Goal: Task Accomplishment & Management: Manage account settings

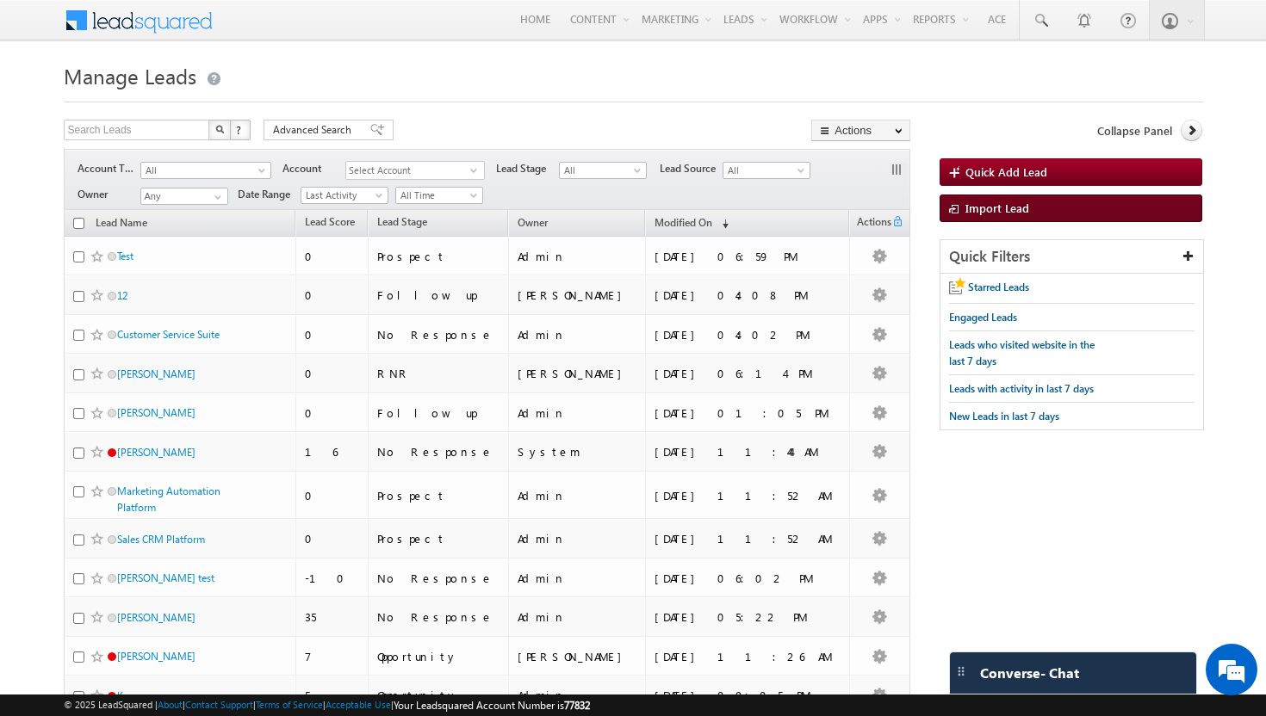
click at [1007, 216] on link "Import Lead" at bounding box center [1071, 209] width 263 height 28
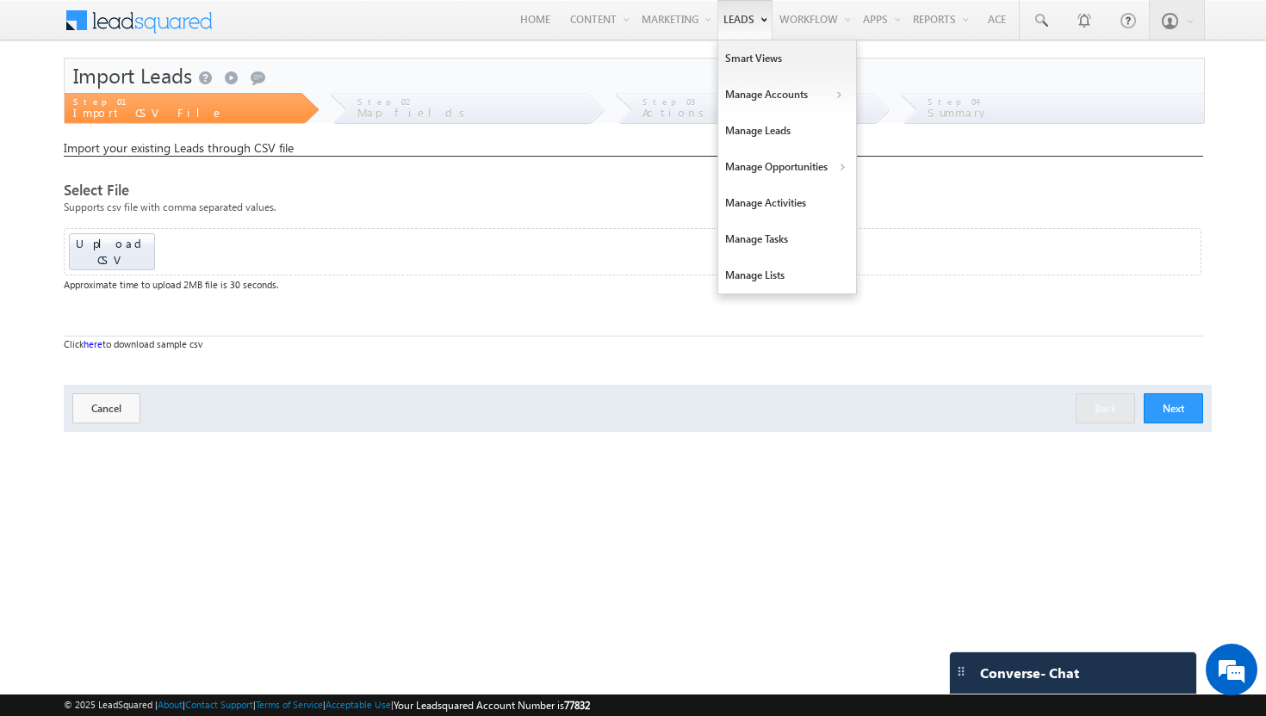
click at [730, 26] on link "Leads" at bounding box center [744, 20] width 55 height 40
click at [754, 133] on link "Manage Leads" at bounding box center [787, 131] width 138 height 36
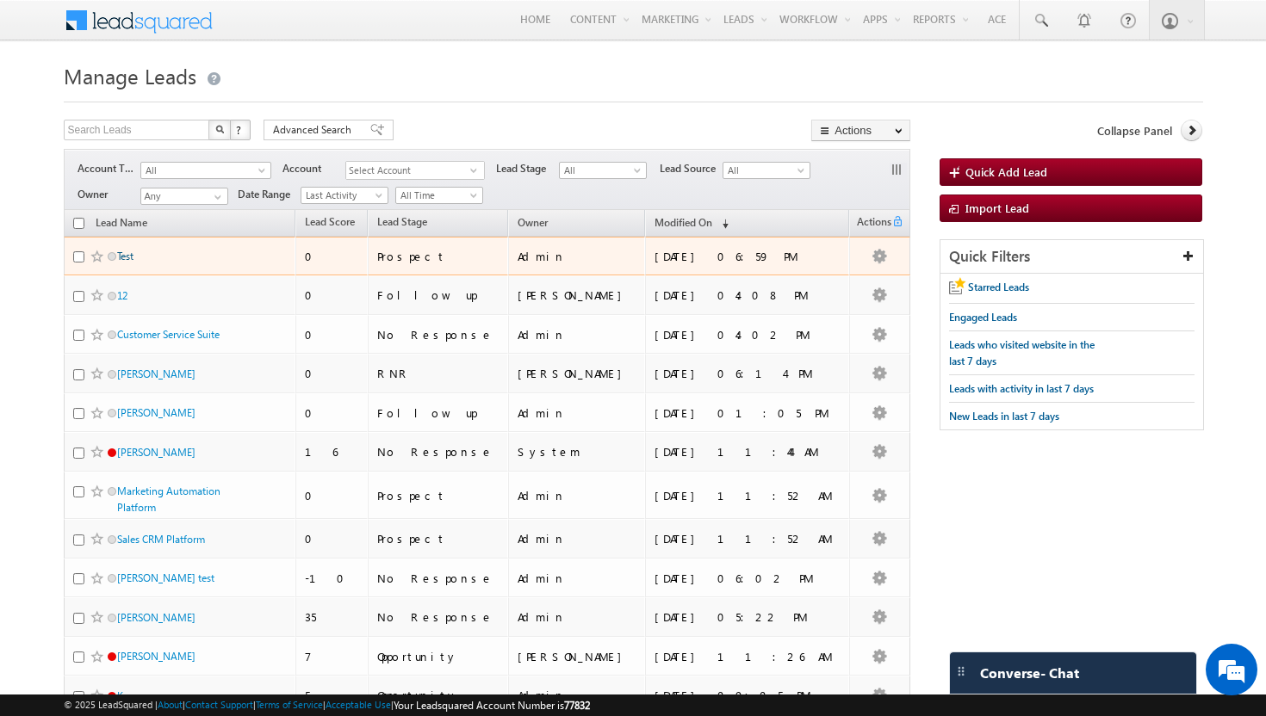
click at [129, 259] on link "Test" at bounding box center [125, 256] width 16 height 13
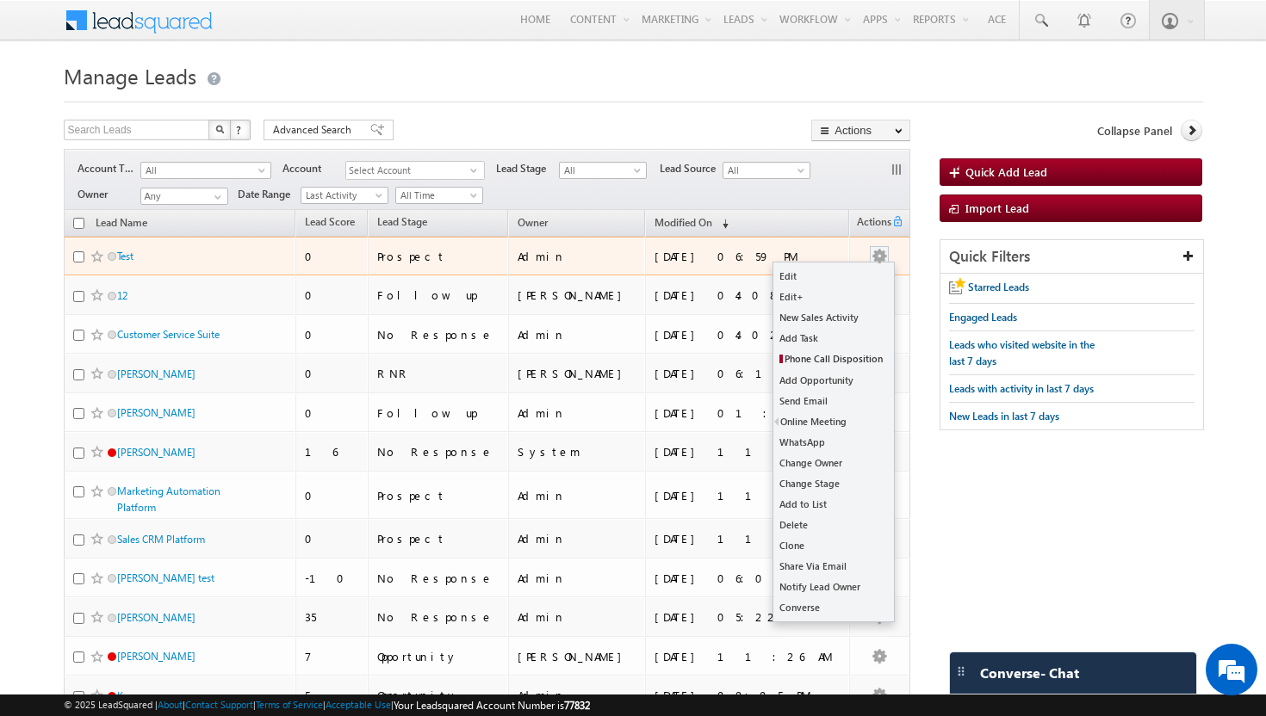
click at [884, 256] on button "button" at bounding box center [879, 256] width 17 height 17
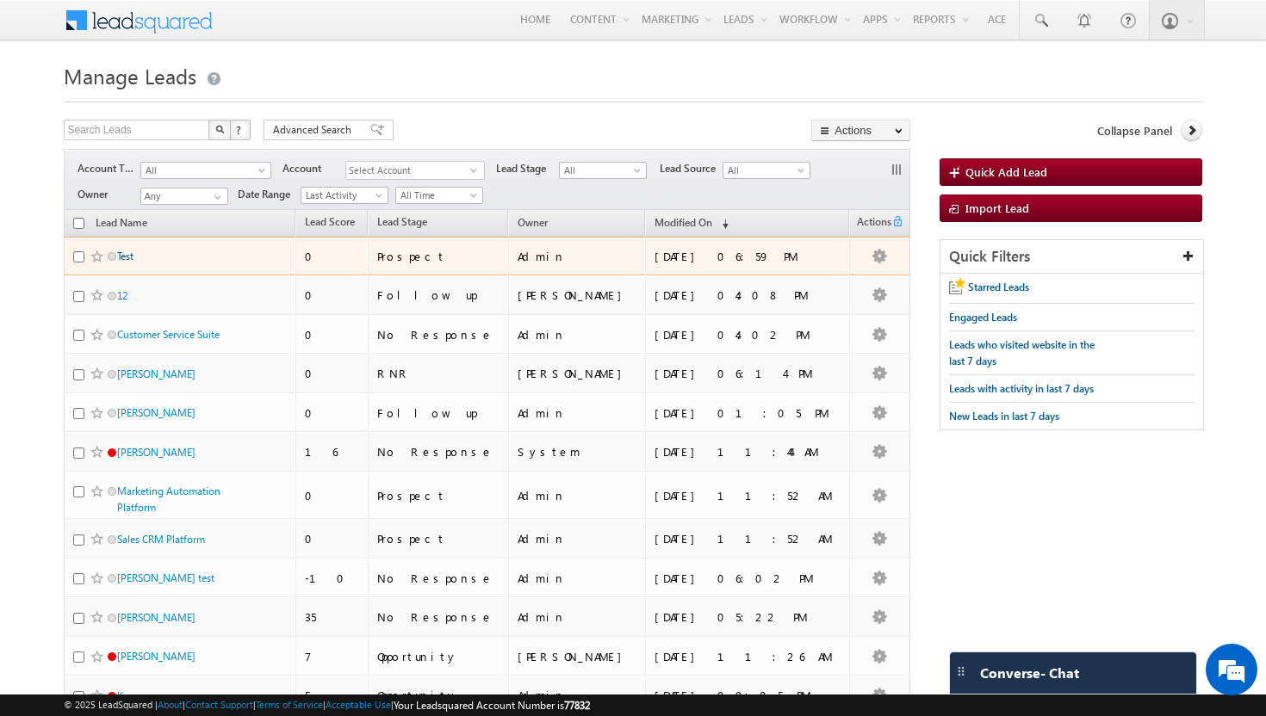
click at [122, 257] on link "Test" at bounding box center [125, 256] width 16 height 13
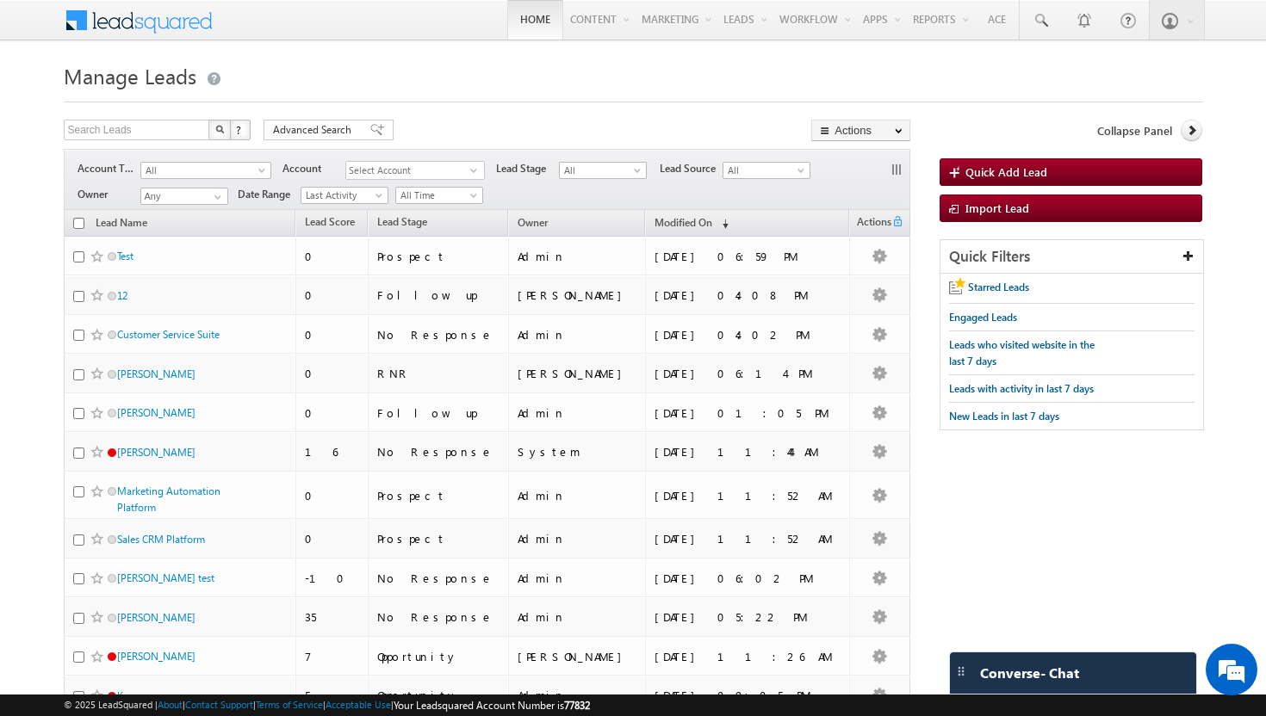
click at [519, 25] on link "Home" at bounding box center [535, 20] width 56 height 40
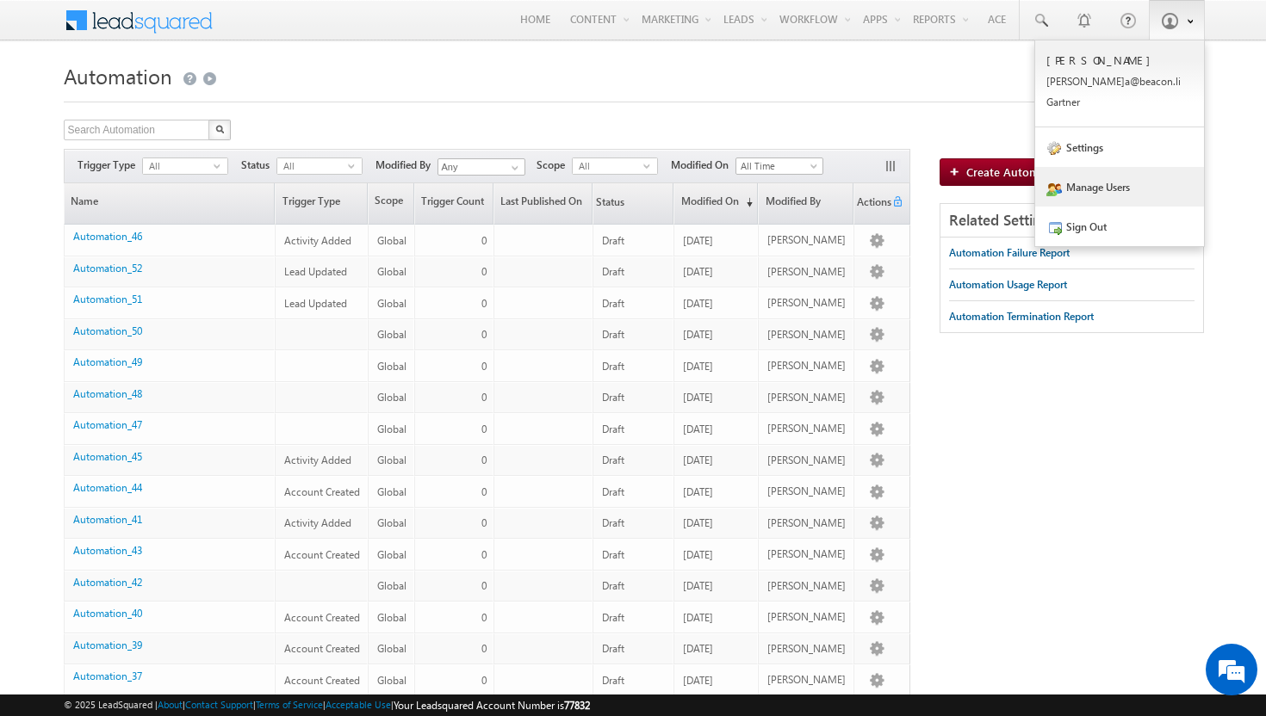
click at [1093, 189] on link "Manage Users" at bounding box center [1119, 187] width 169 height 40
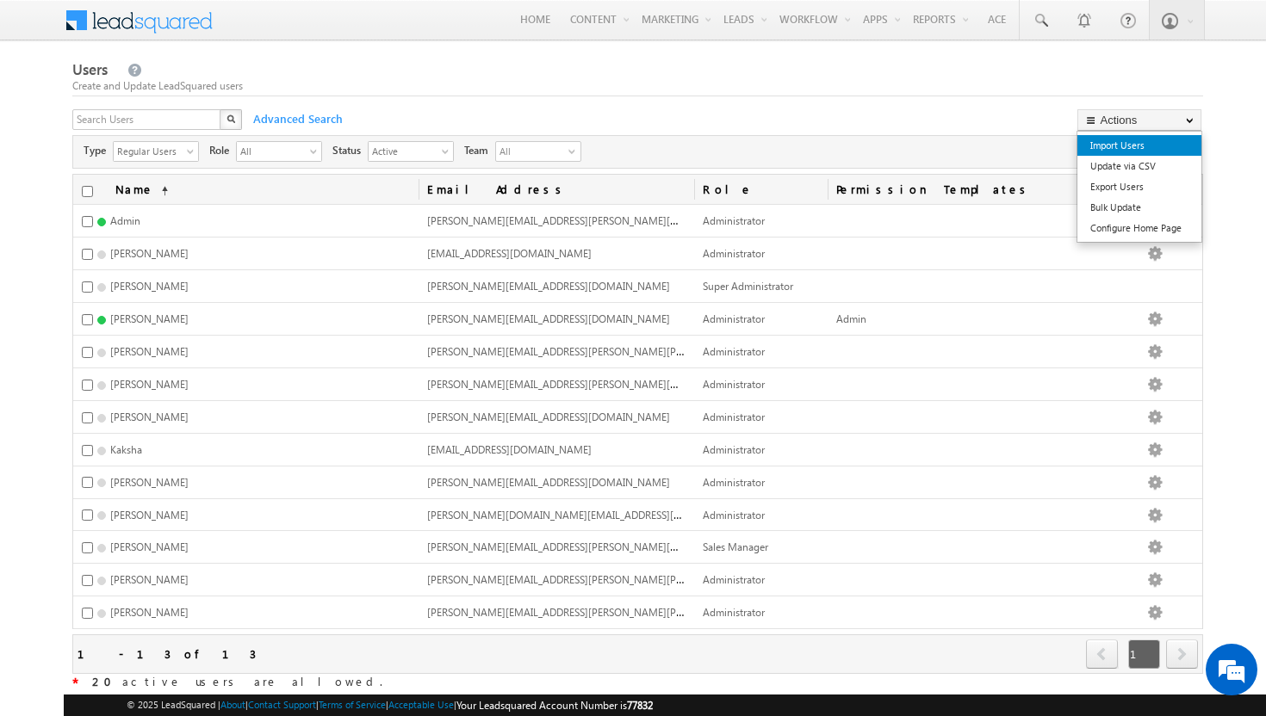
click at [1136, 145] on link "Import Users" at bounding box center [1139, 145] width 124 height 21
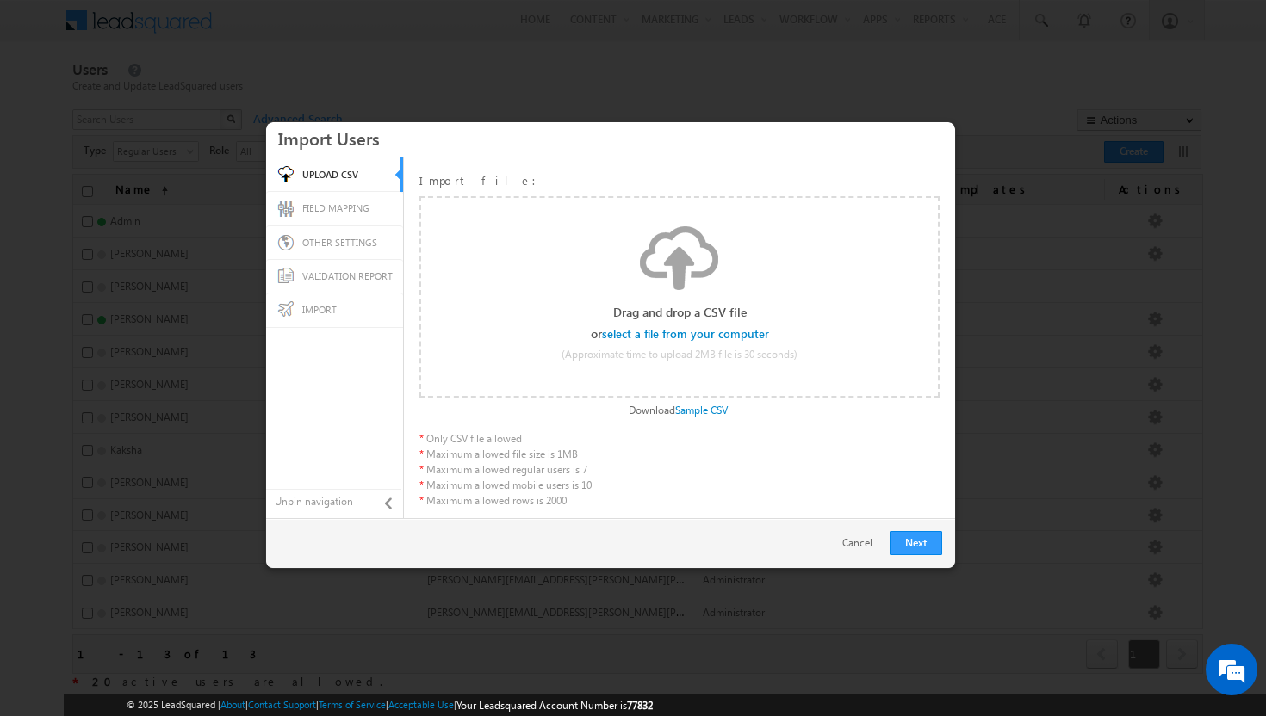
click at [851, 69] on div at bounding box center [633, 358] width 1266 height 716
click at [849, 546] on link "Cancel" at bounding box center [861, 544] width 39 height 16
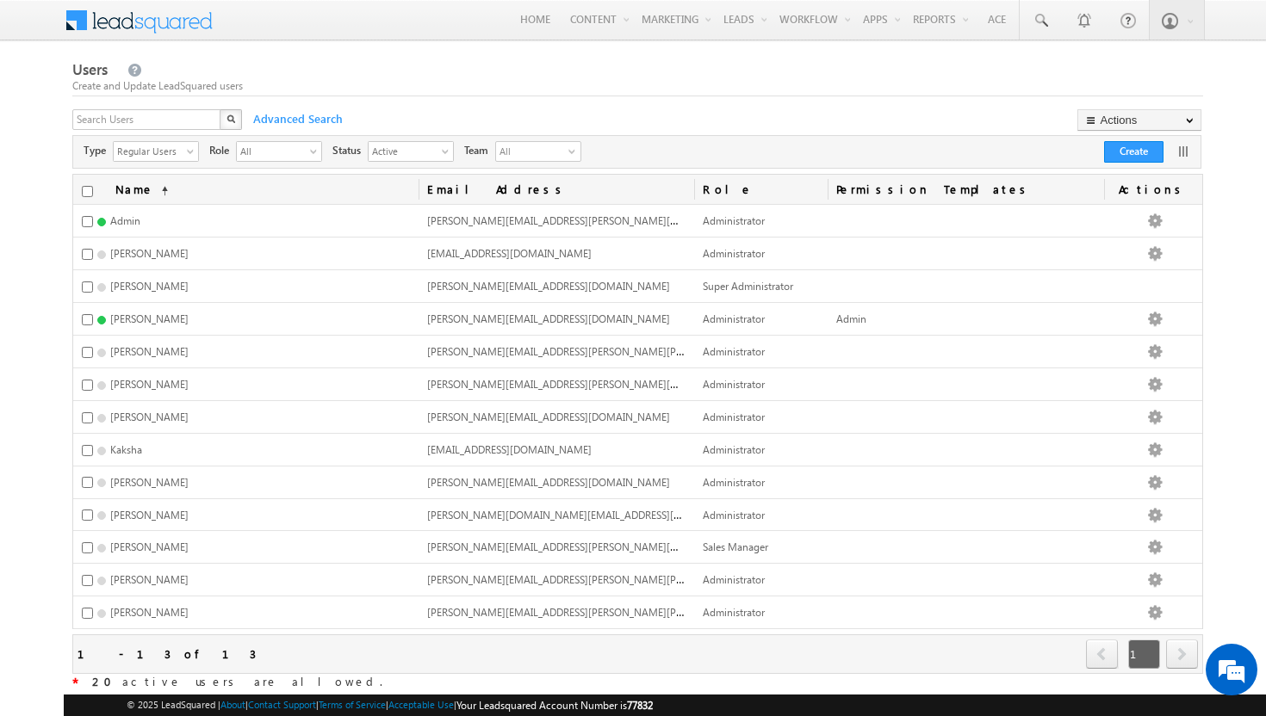
click at [920, 102] on div "Users Create and Update LeadSquared users X Advanced Search Actions Import User…" at bounding box center [637, 384] width 1131 height 651
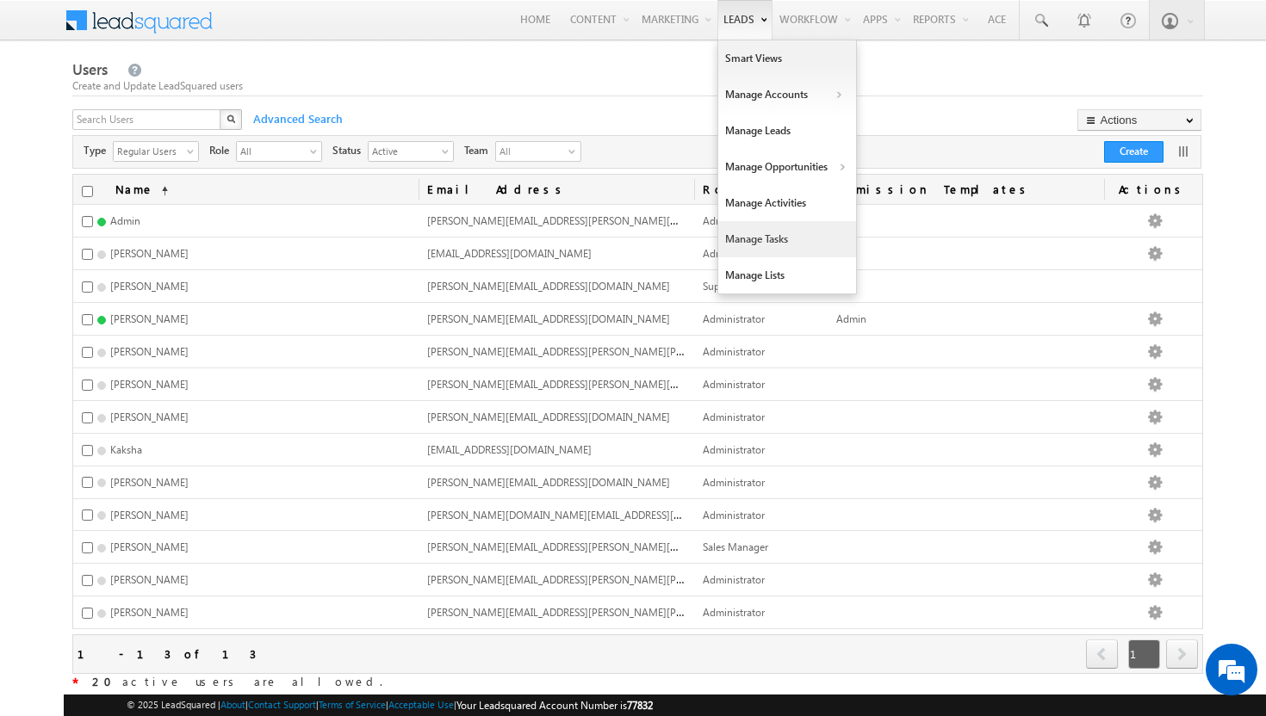
click at [754, 240] on link "Manage Tasks" at bounding box center [787, 239] width 138 height 36
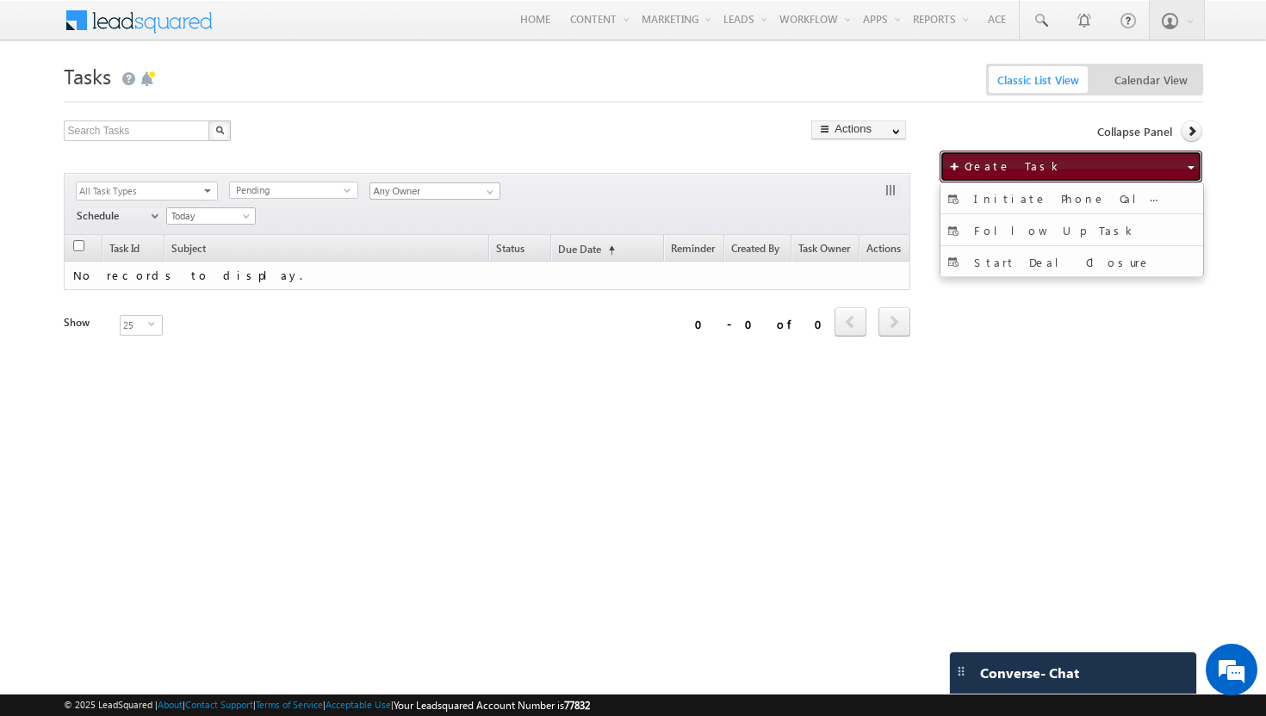
click at [1008, 156] on button "Create Task" at bounding box center [1071, 167] width 263 height 32
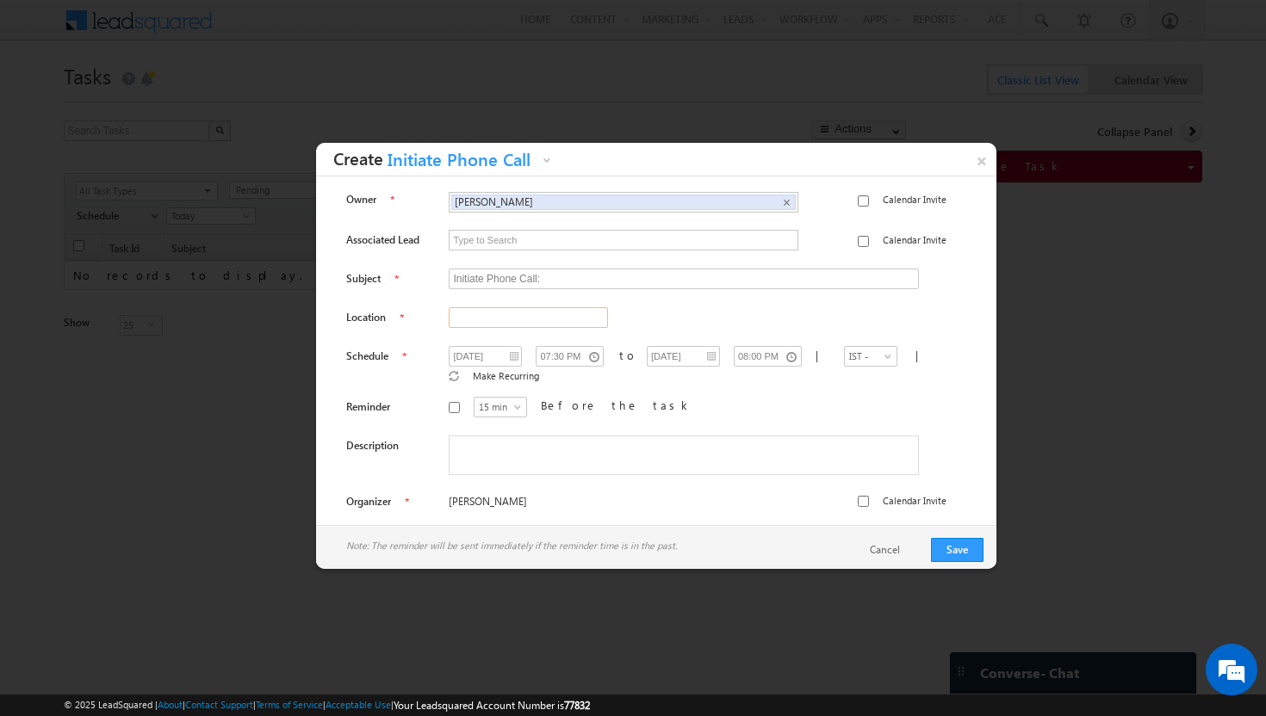
click at [483, 320] on input "text" at bounding box center [528, 317] width 159 height 21
click at [748, 99] on div at bounding box center [633, 358] width 1266 height 716
click at [983, 166] on link "×" at bounding box center [981, 158] width 30 height 30
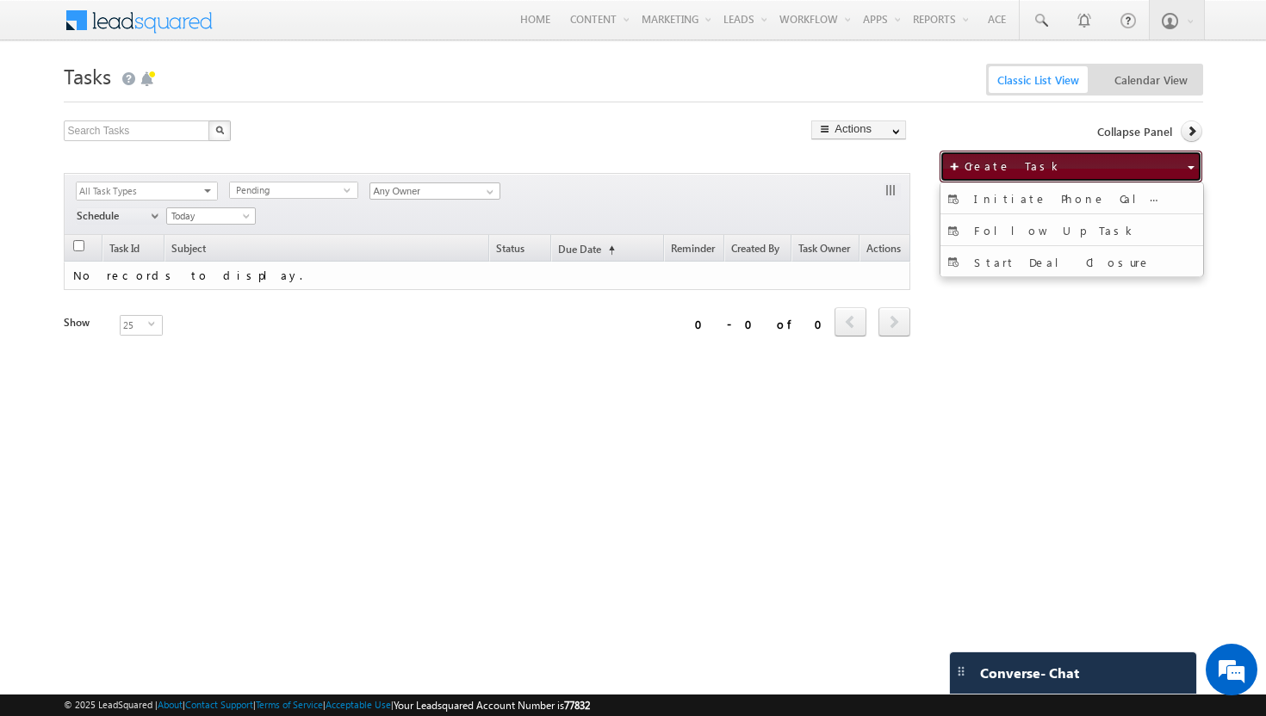
click at [1019, 167] on span "Create Task" at bounding box center [1013, 165] width 98 height 15
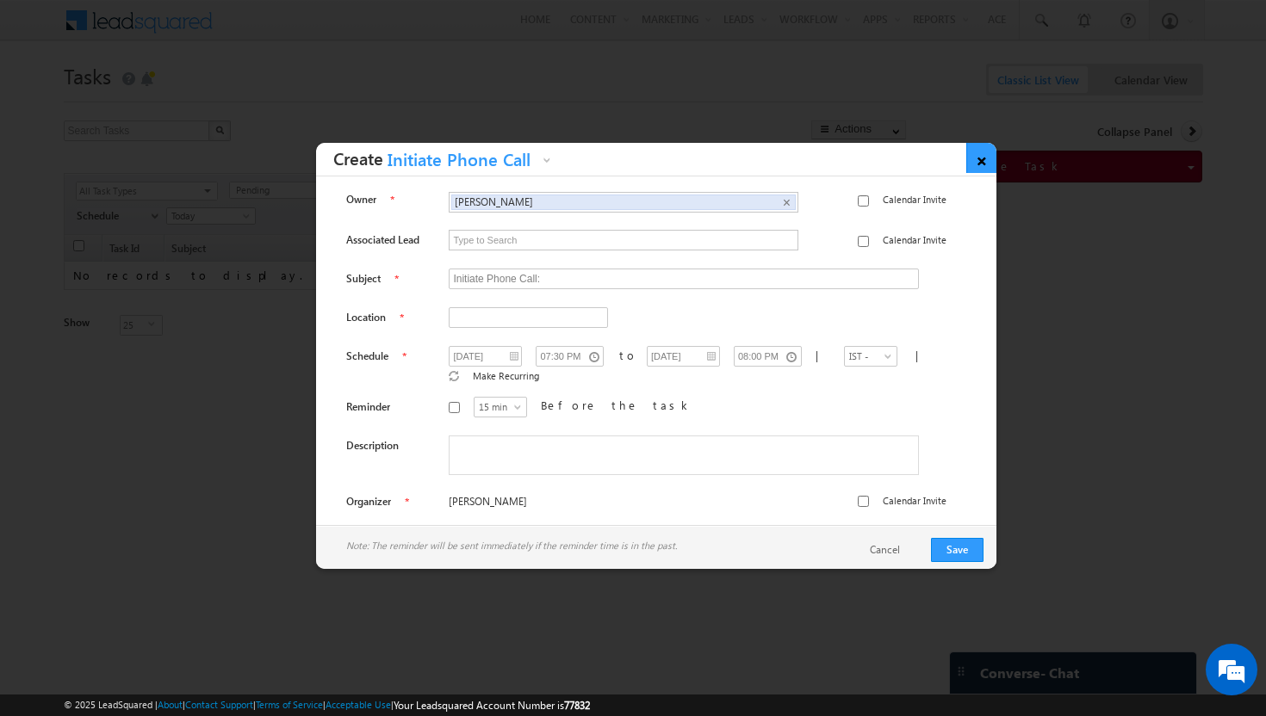
click at [977, 162] on link "×" at bounding box center [981, 158] width 30 height 30
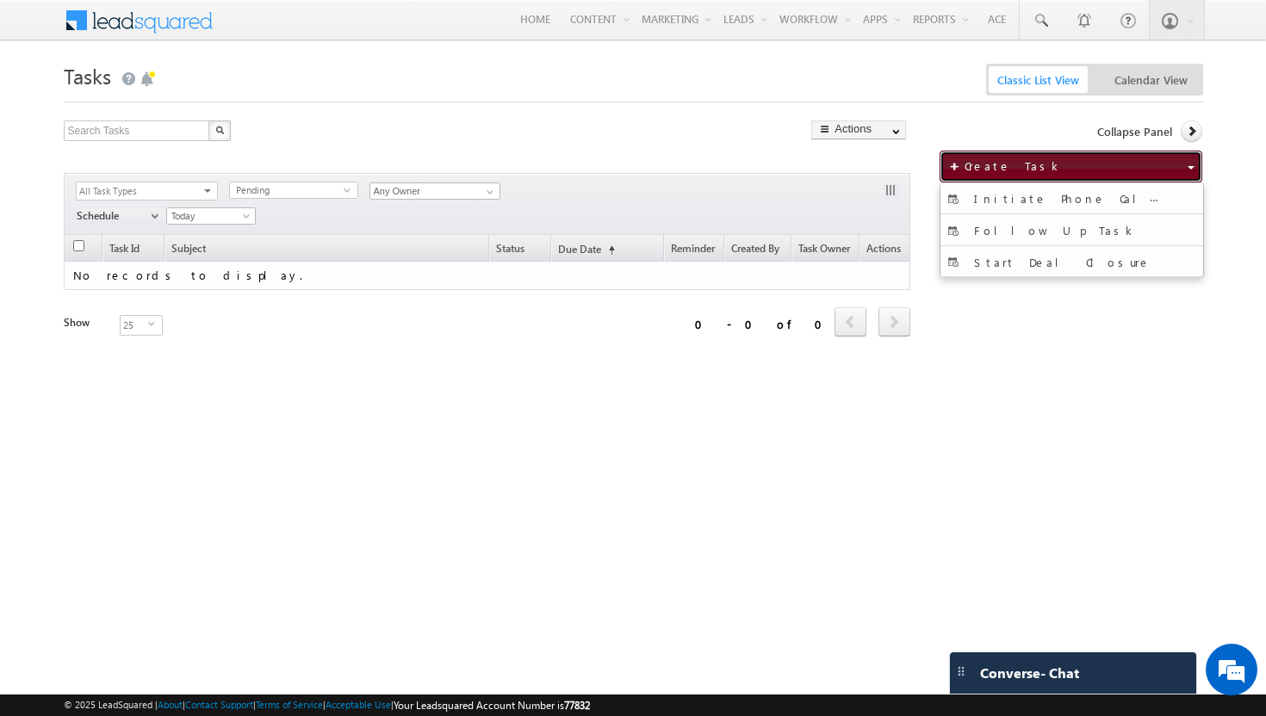
click at [1025, 163] on button "Create Task" at bounding box center [1071, 167] width 263 height 32
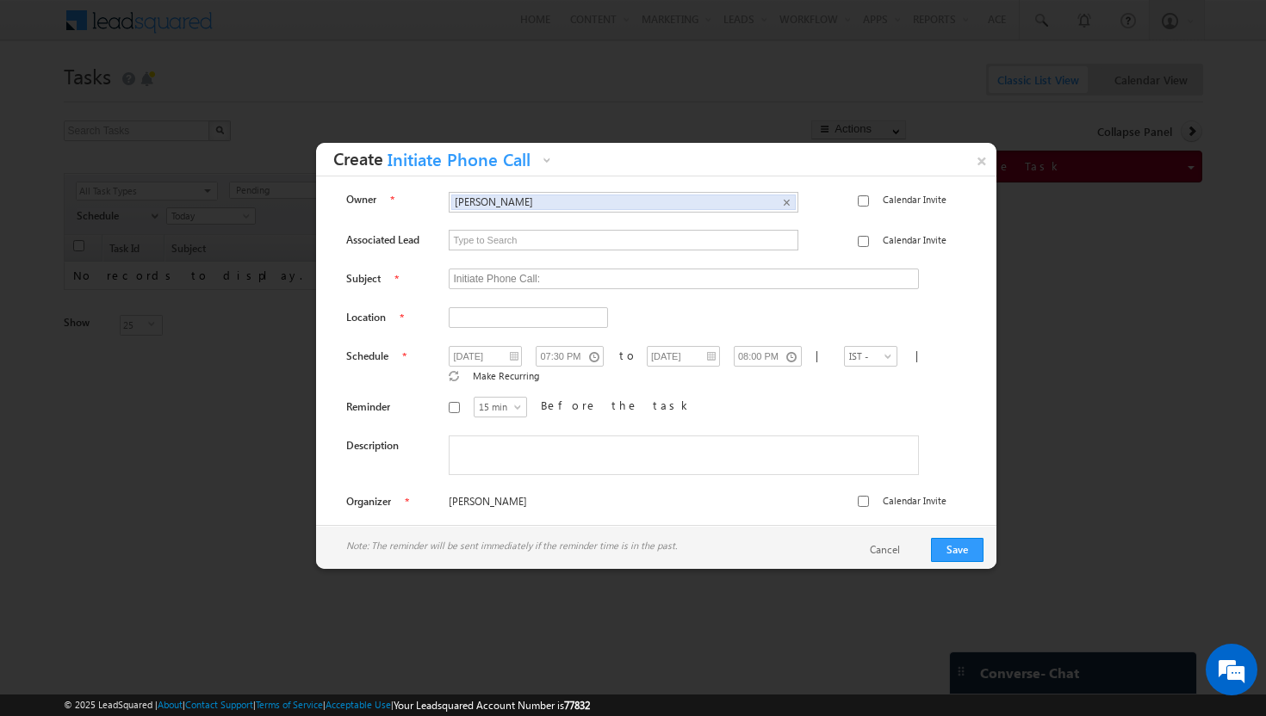
click at [555, 161] on span at bounding box center [549, 164] width 14 height 14
click at [637, 105] on div at bounding box center [633, 358] width 1266 height 716
click at [553, 158] on span at bounding box center [549, 164] width 14 height 14
click at [679, 87] on div at bounding box center [633, 358] width 1266 height 716
click at [984, 163] on link "×" at bounding box center [981, 158] width 30 height 30
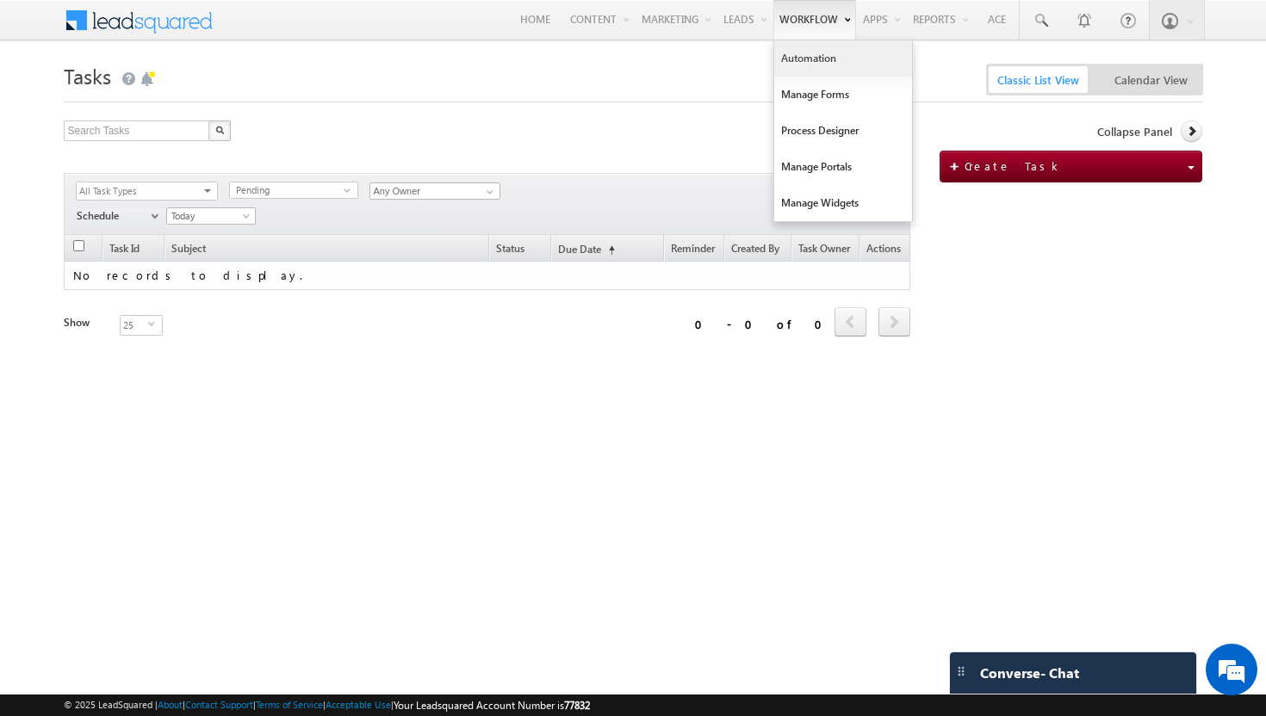
click at [809, 50] on link "Automation" at bounding box center [843, 58] width 138 height 36
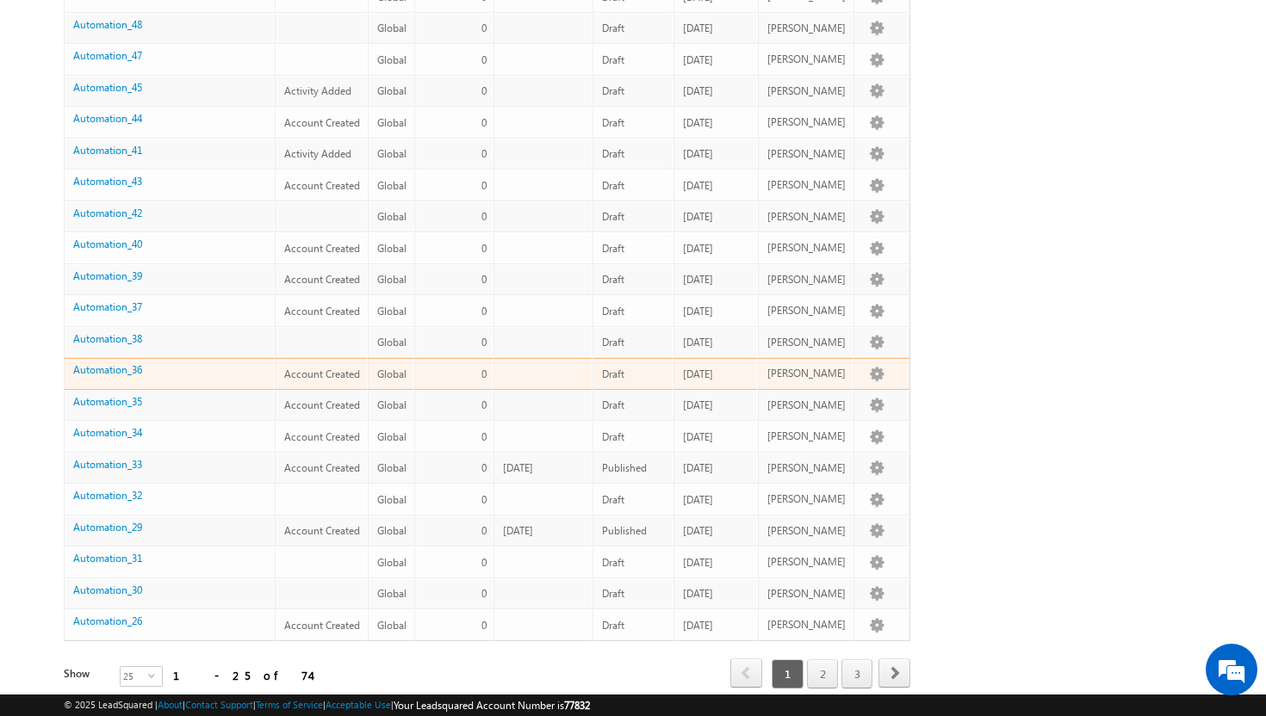
scroll to position [487, 0]
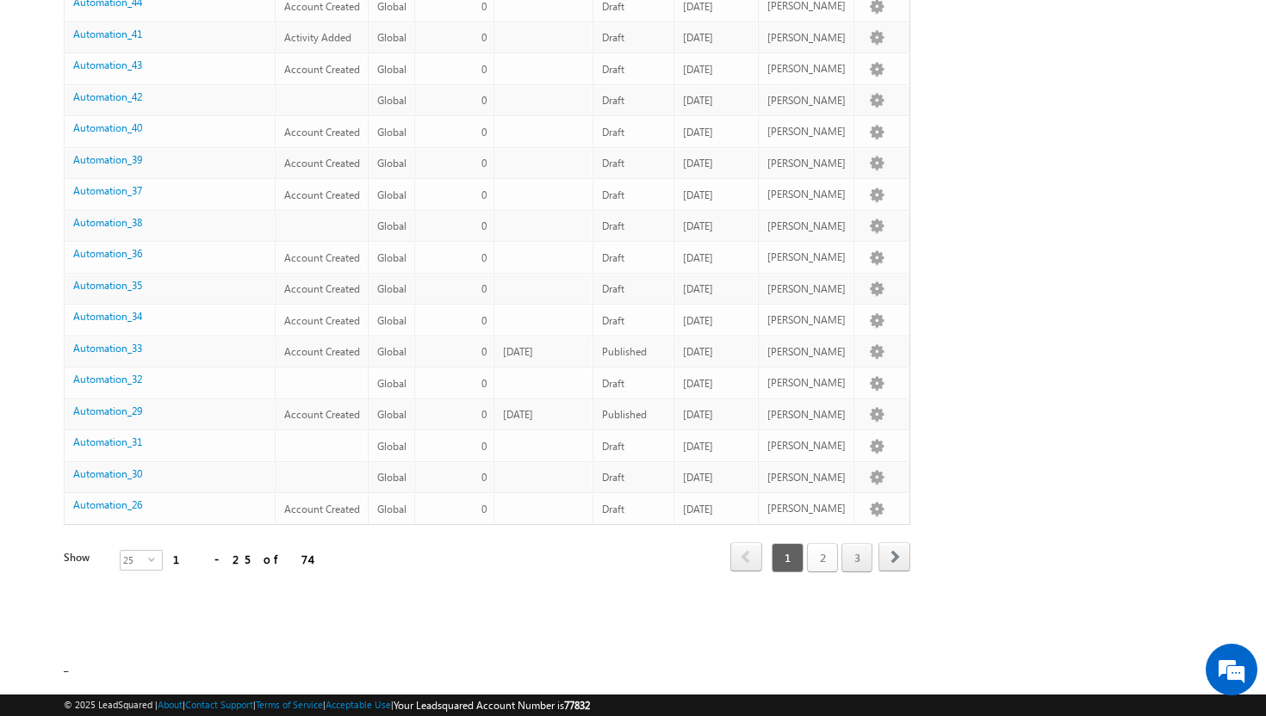
click at [822, 558] on link "2" at bounding box center [822, 557] width 31 height 29
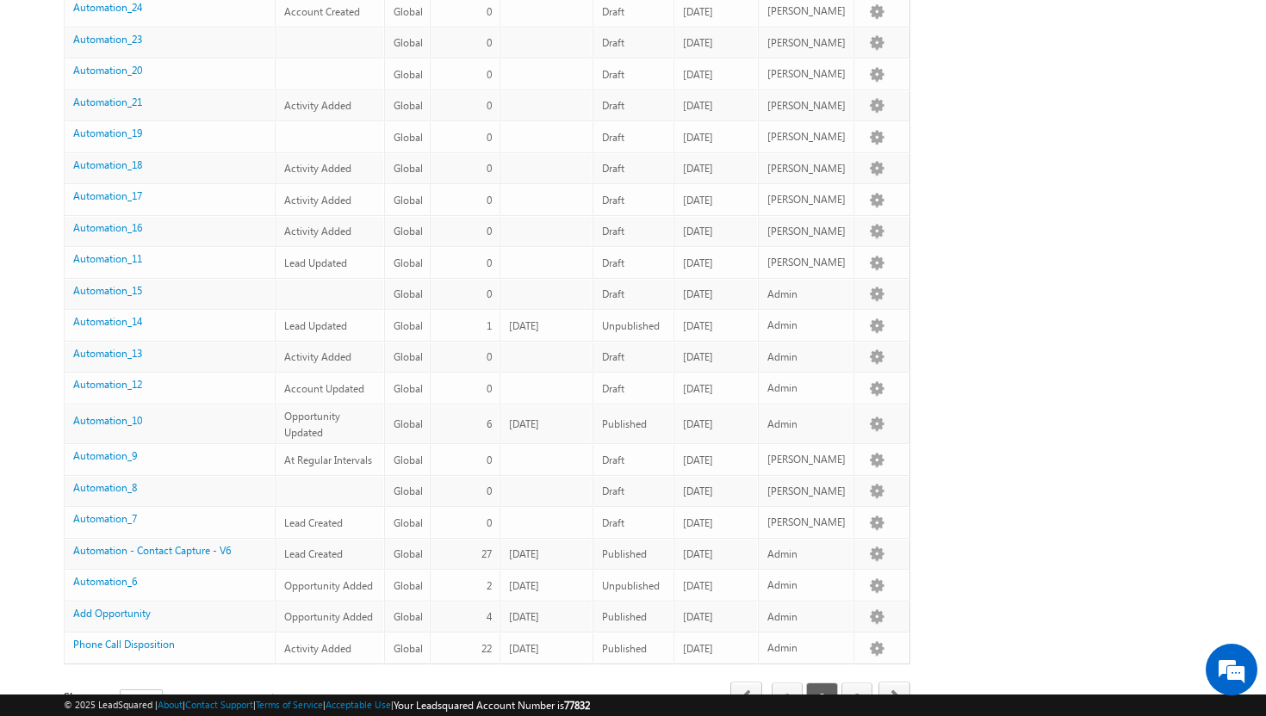
scroll to position [367, 0]
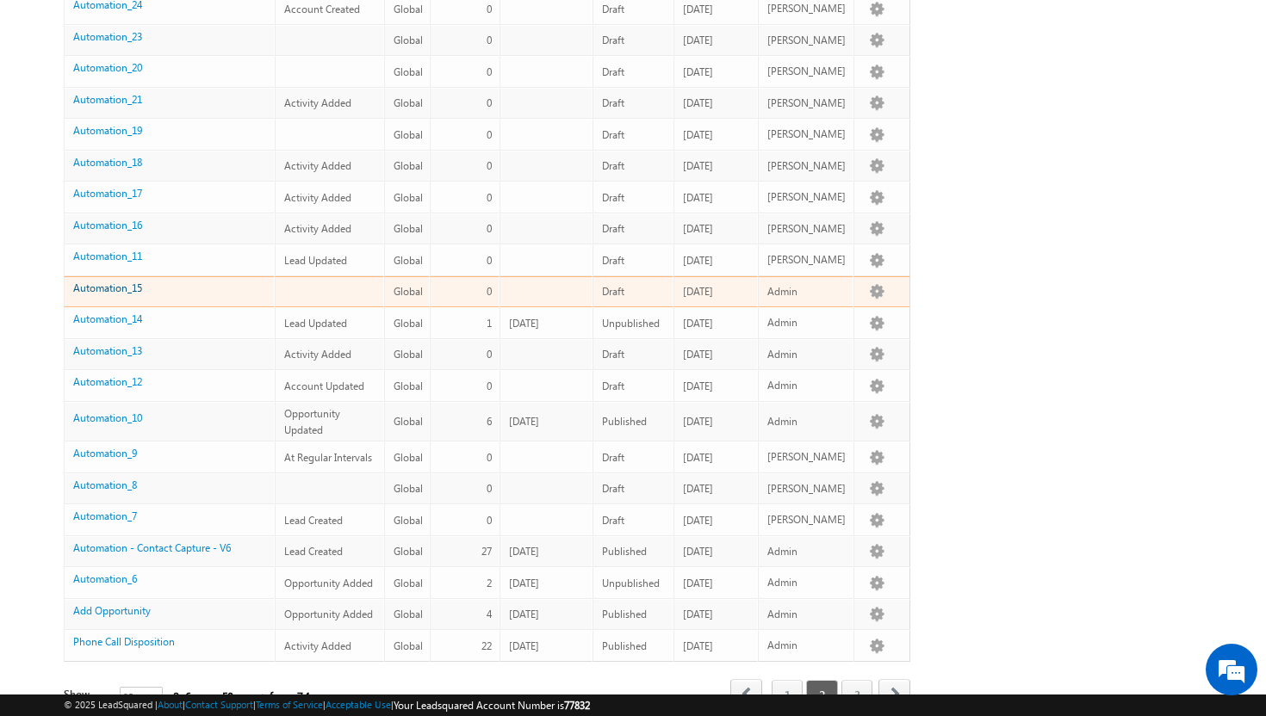
click at [91, 290] on link "Automation_15" at bounding box center [107, 288] width 69 height 13
click at [115, 282] on link "Automation_15" at bounding box center [107, 288] width 69 height 13
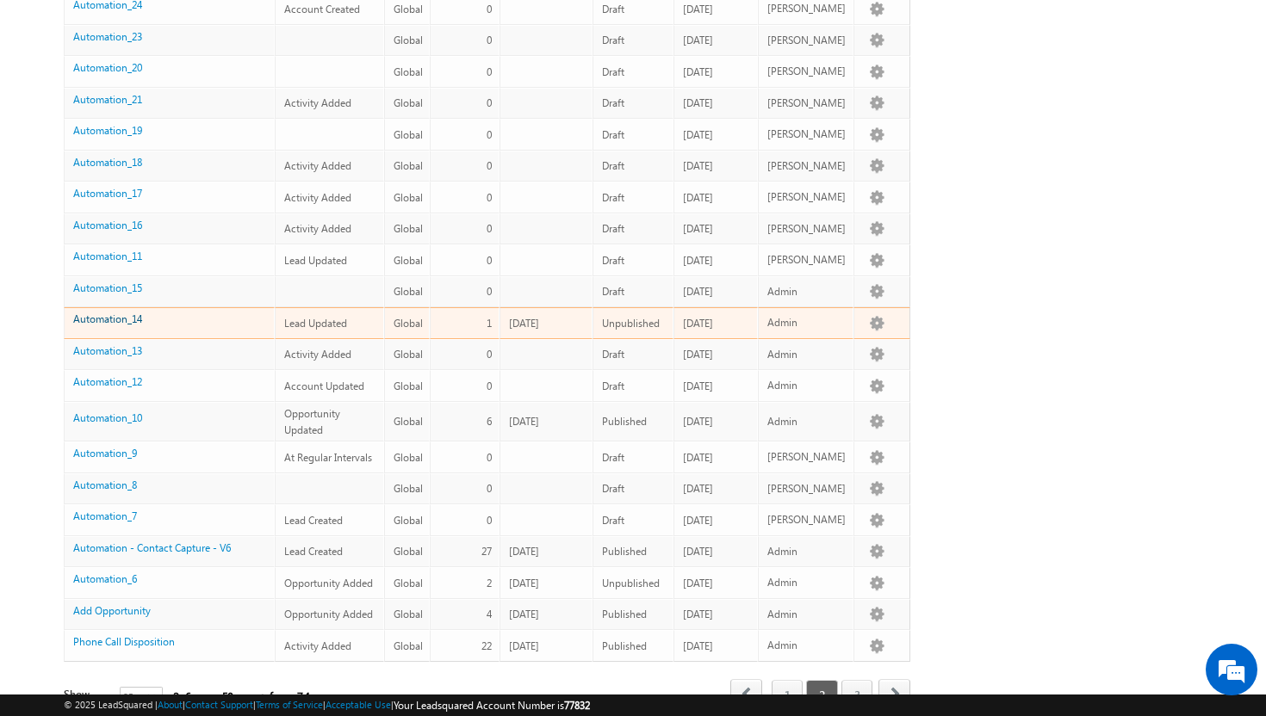
click at [108, 319] on link "Automation_14" at bounding box center [107, 319] width 69 height 13
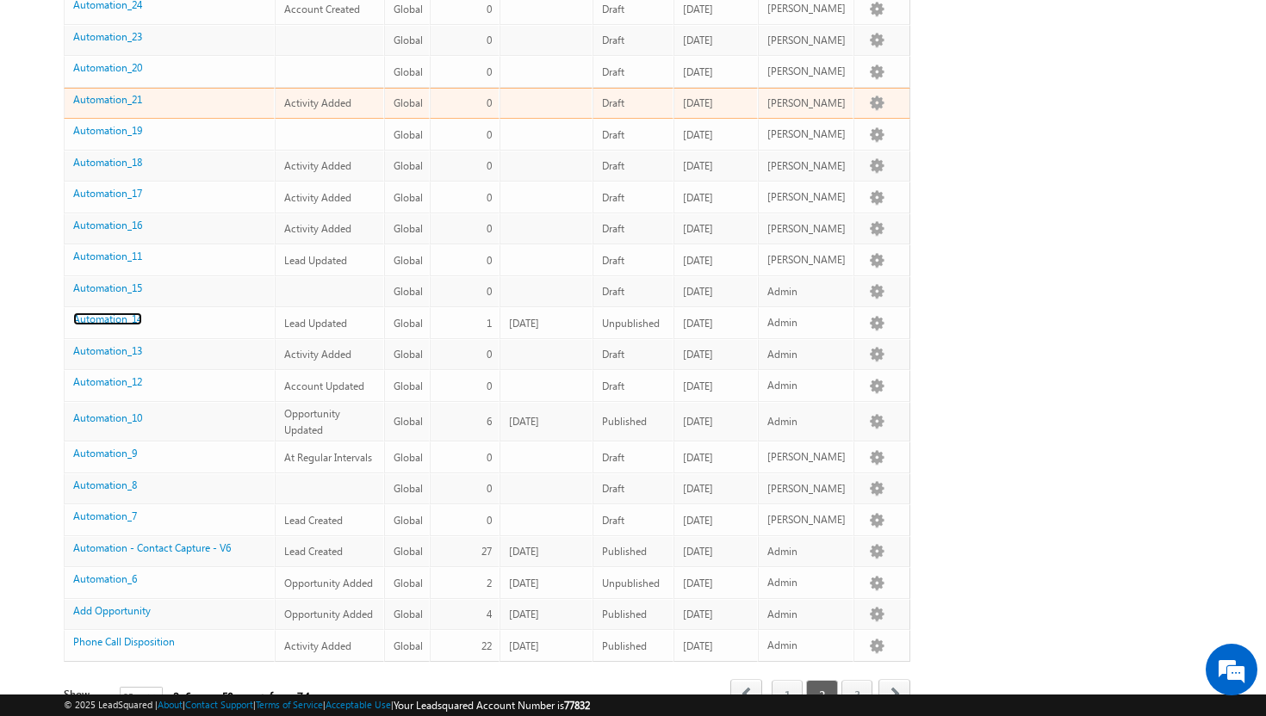
scroll to position [0, 0]
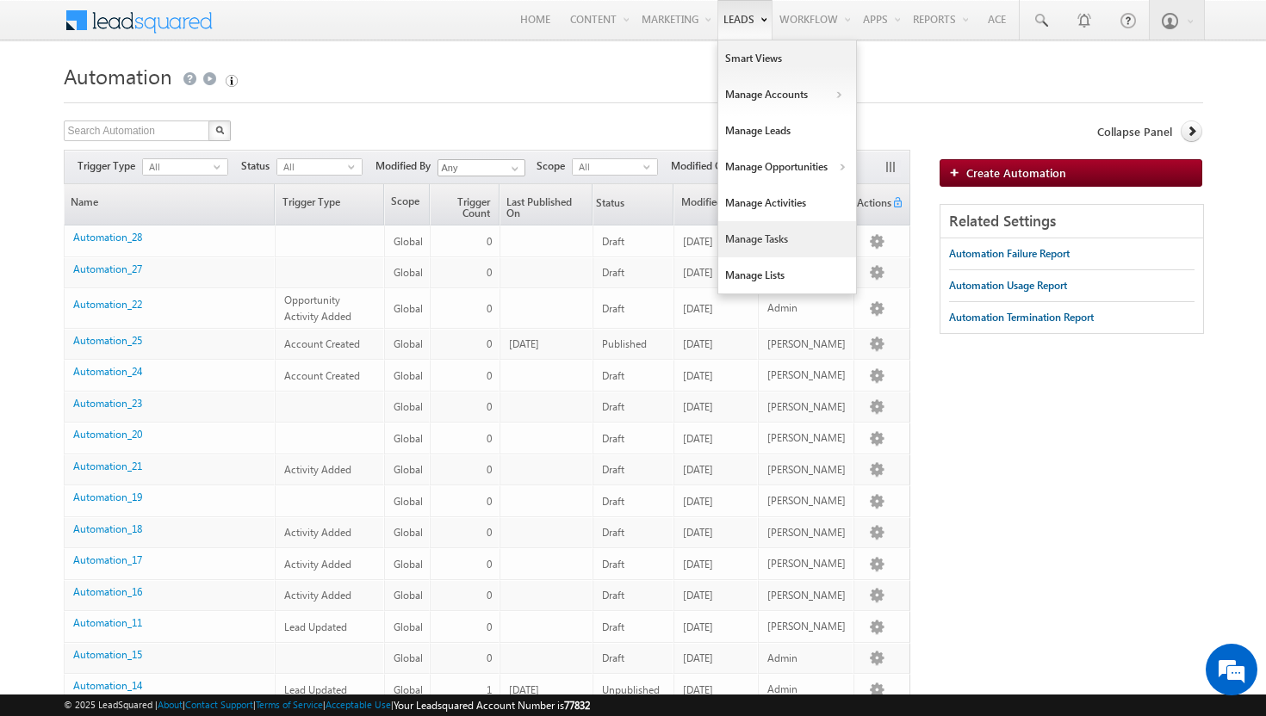
click at [774, 242] on link "Manage Tasks" at bounding box center [787, 239] width 138 height 36
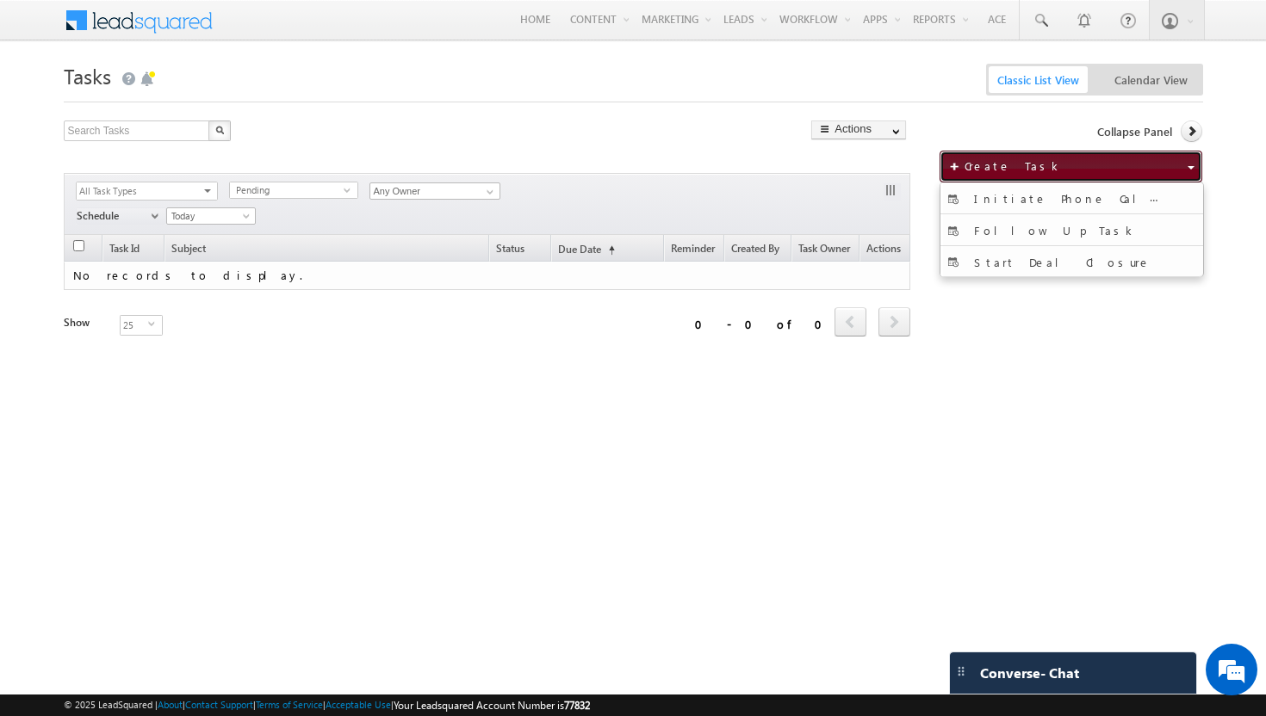
click at [993, 163] on span "Create Task" at bounding box center [1013, 165] width 98 height 15
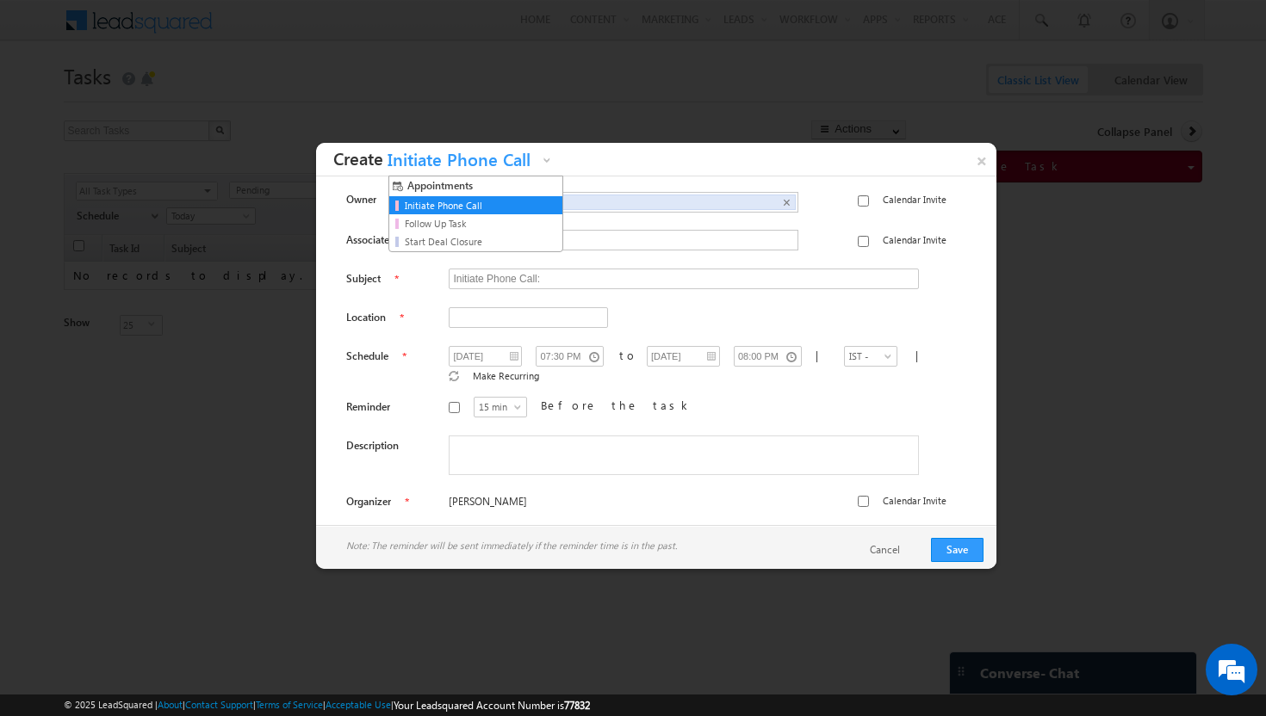
click at [547, 157] on span at bounding box center [549, 164] width 14 height 14
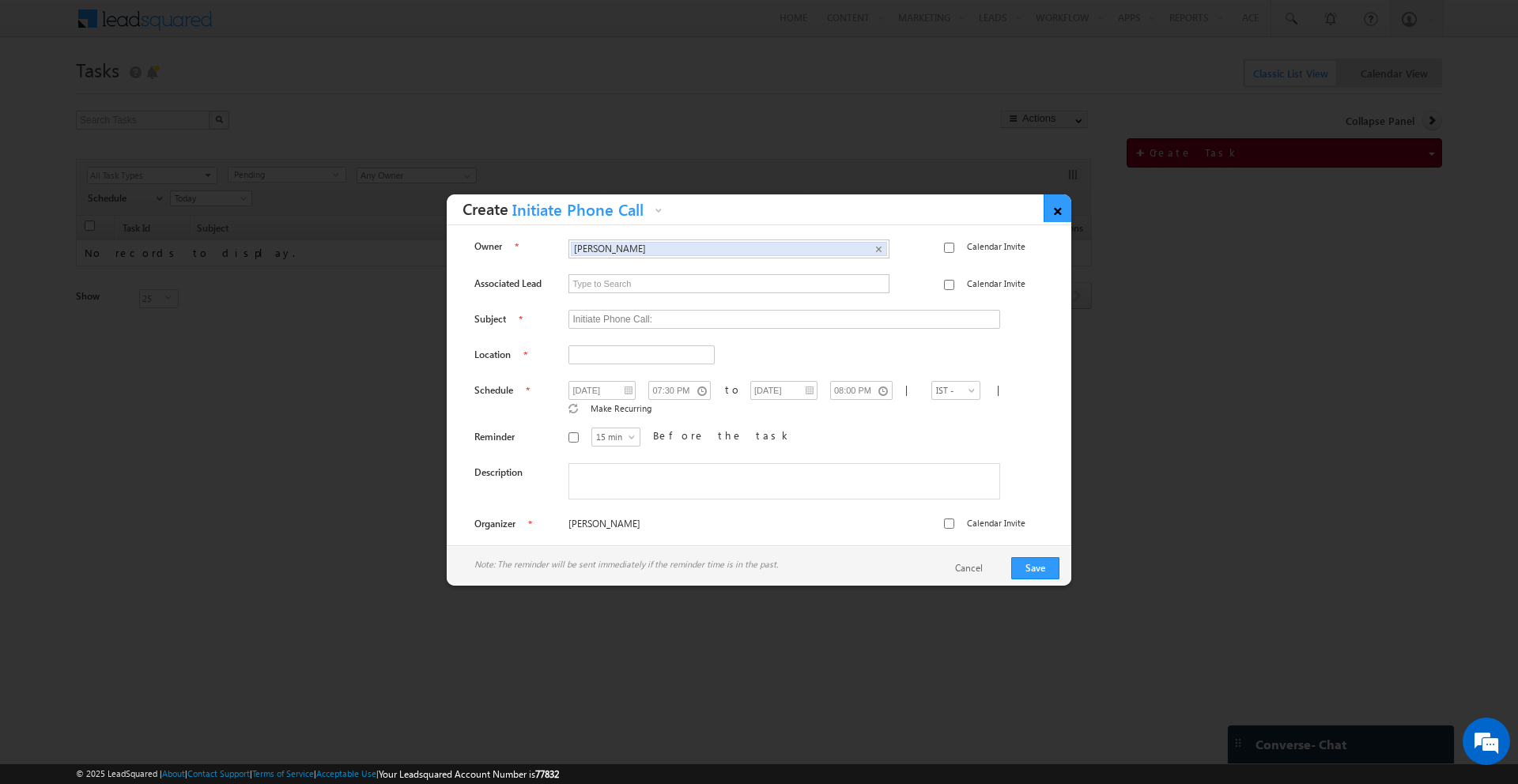
click at [1056, 213] on link "×" at bounding box center [1058, 208] width 28 height 28
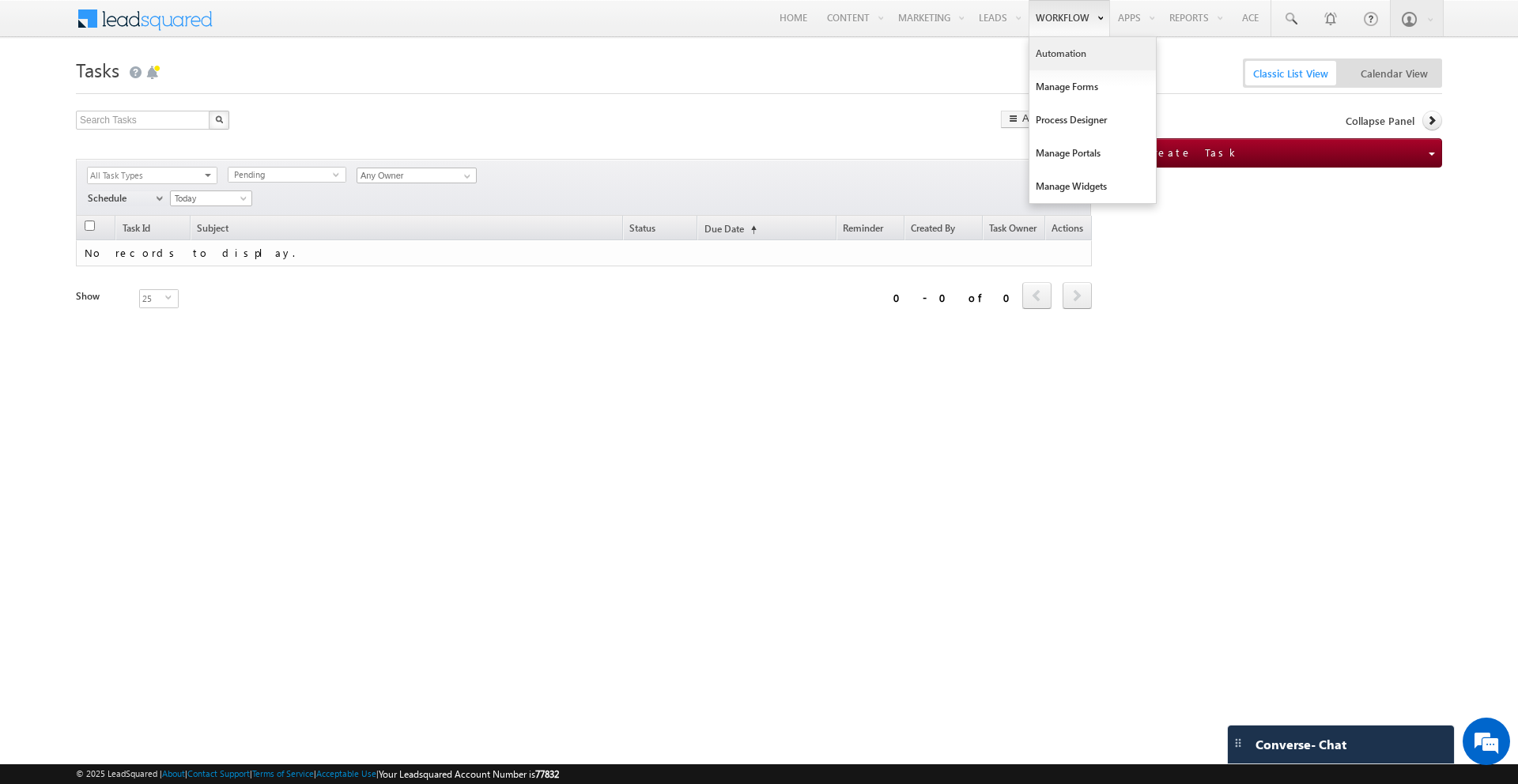
click at [1053, 56] on link "Automation" at bounding box center [1093, 53] width 127 height 33
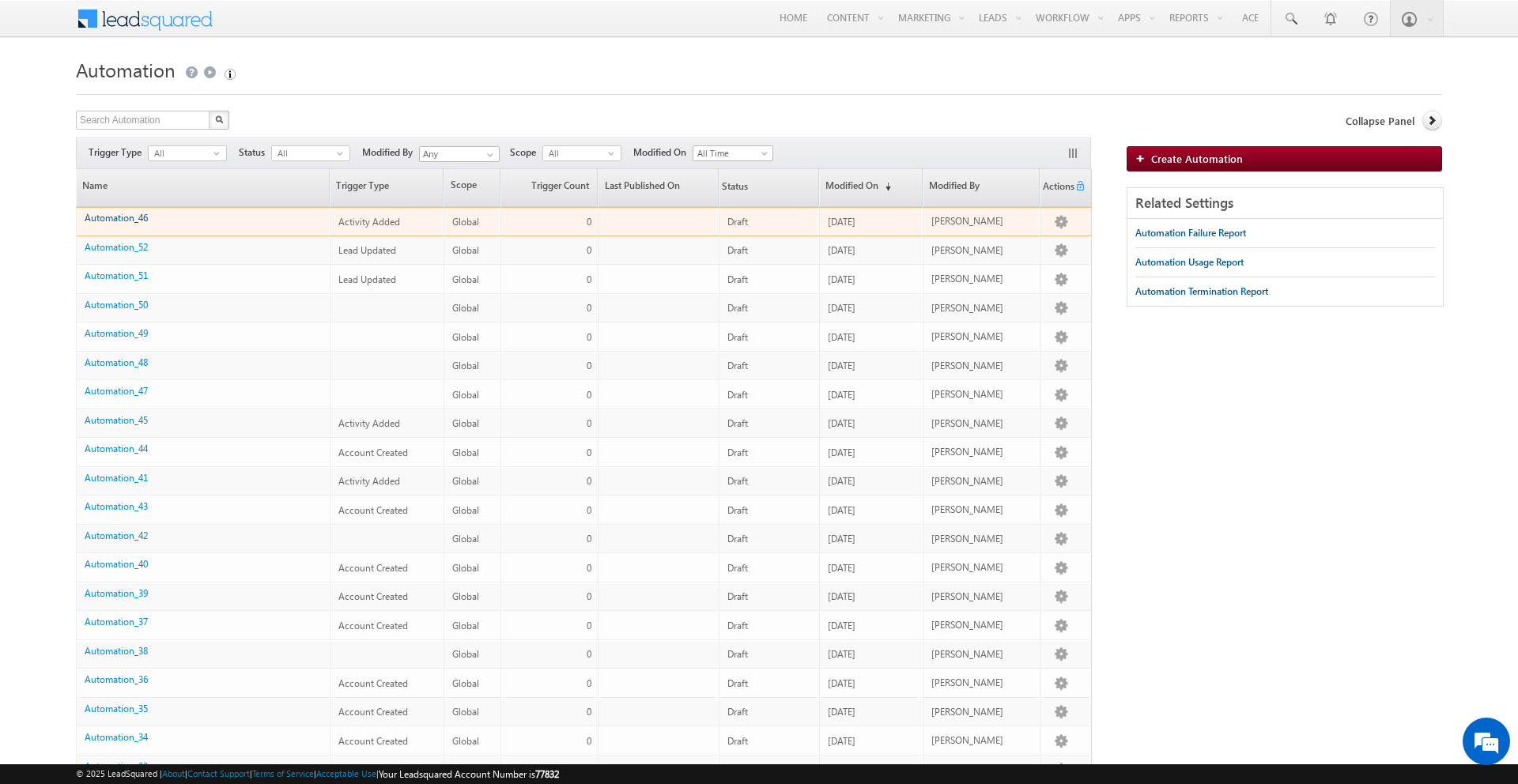
click at [120, 223] on div "Automation_46" at bounding box center [203, 221] width 238 height 22
click at [110, 215] on link "Automation_46" at bounding box center [116, 218] width 63 height 12
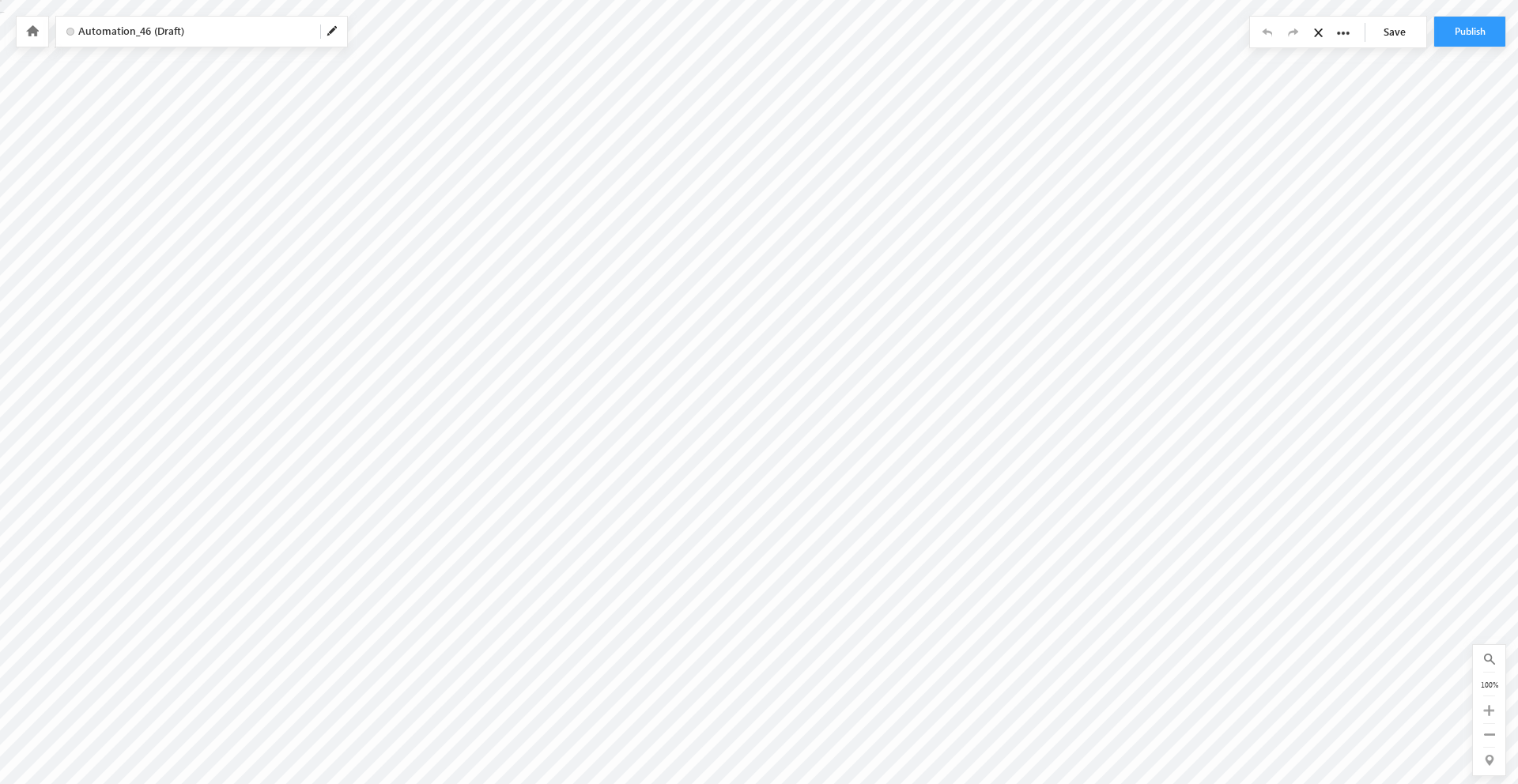
click at [37, 28] on icon at bounding box center [32, 31] width 13 height 11
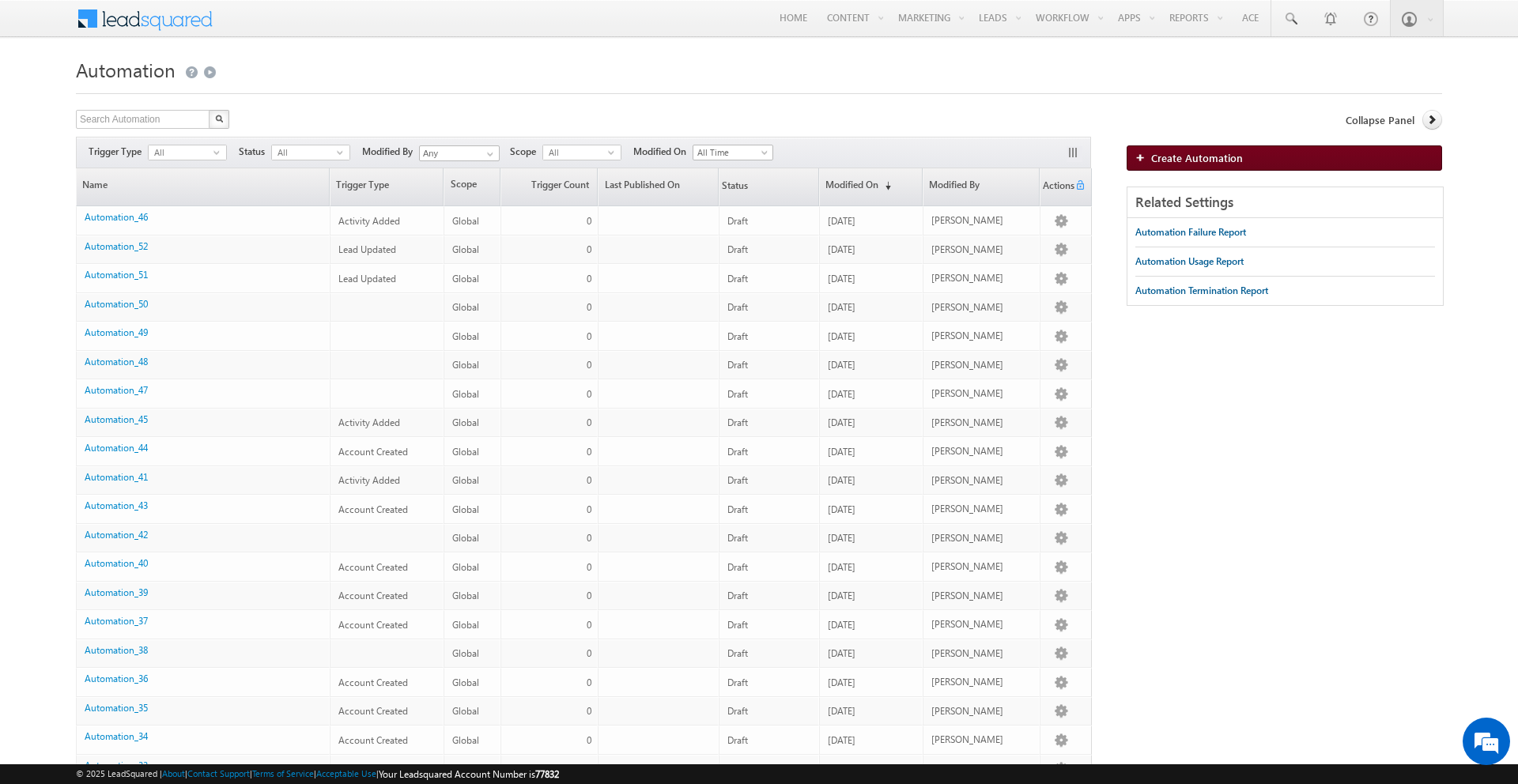
click at [1217, 157] on span "Create Automation" at bounding box center [1198, 157] width 92 height 14
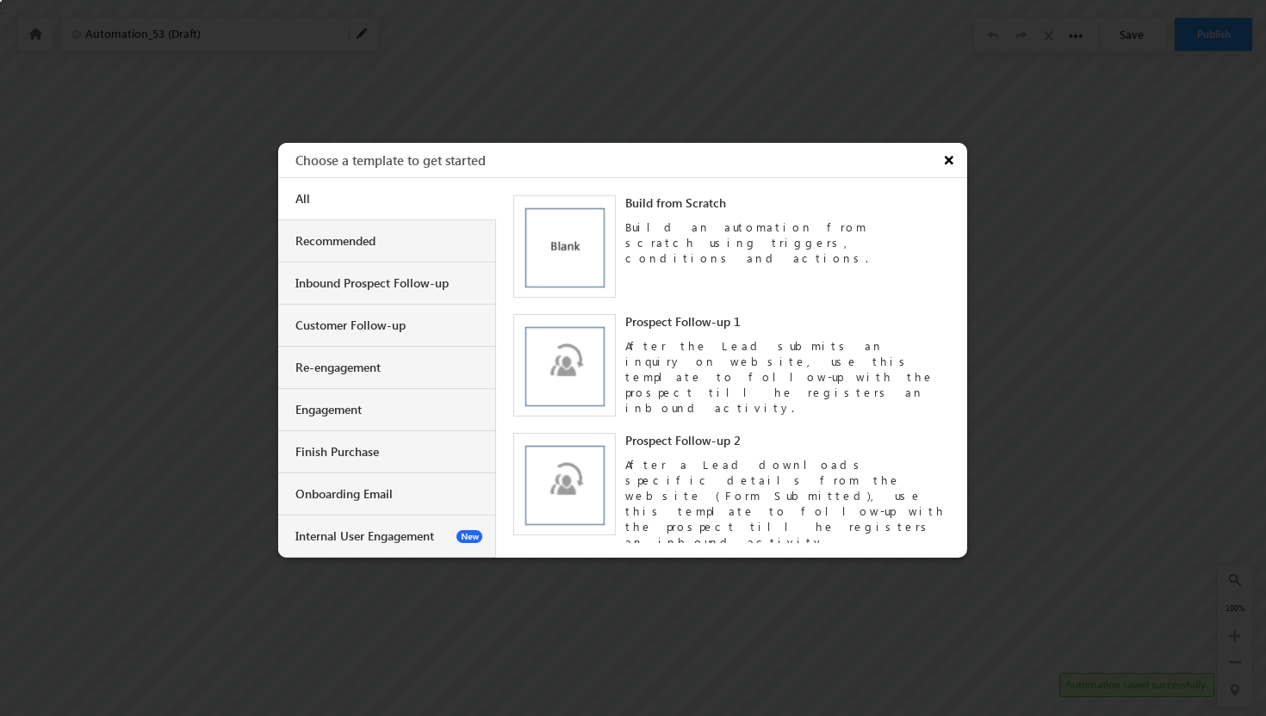
click at [949, 164] on button "×" at bounding box center [951, 160] width 32 height 34
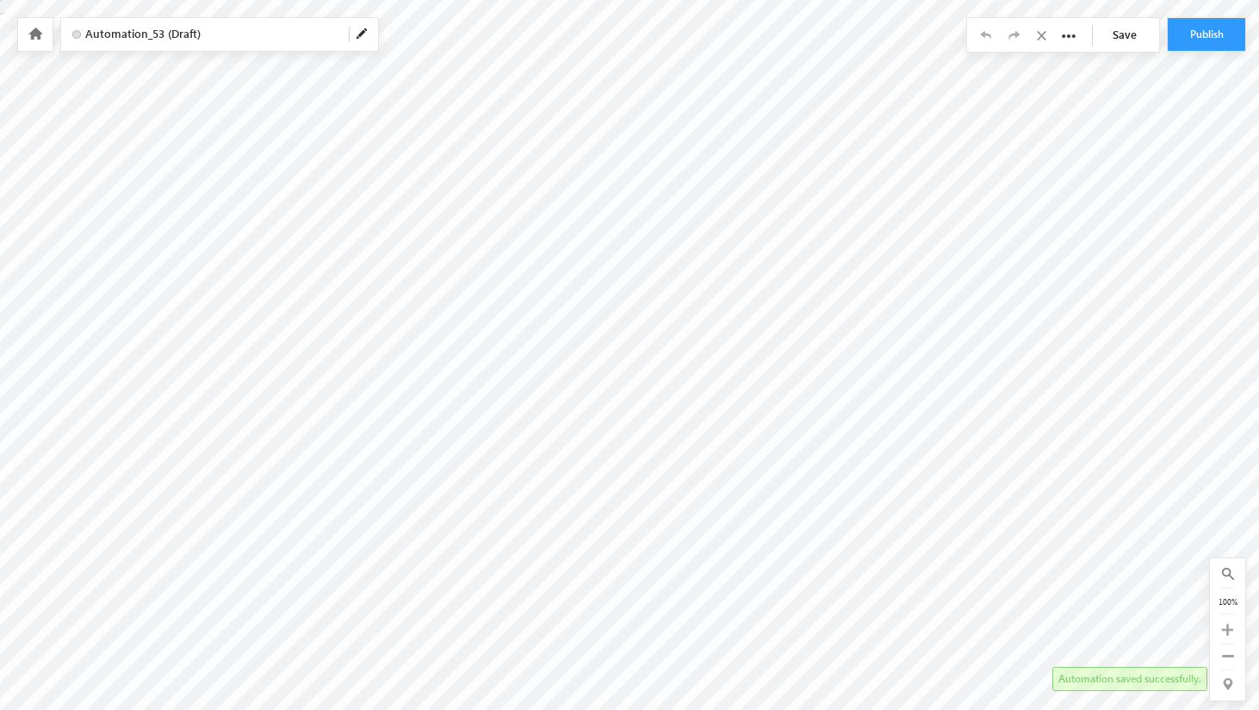
click at [39, 28] on icon at bounding box center [35, 34] width 14 height 12
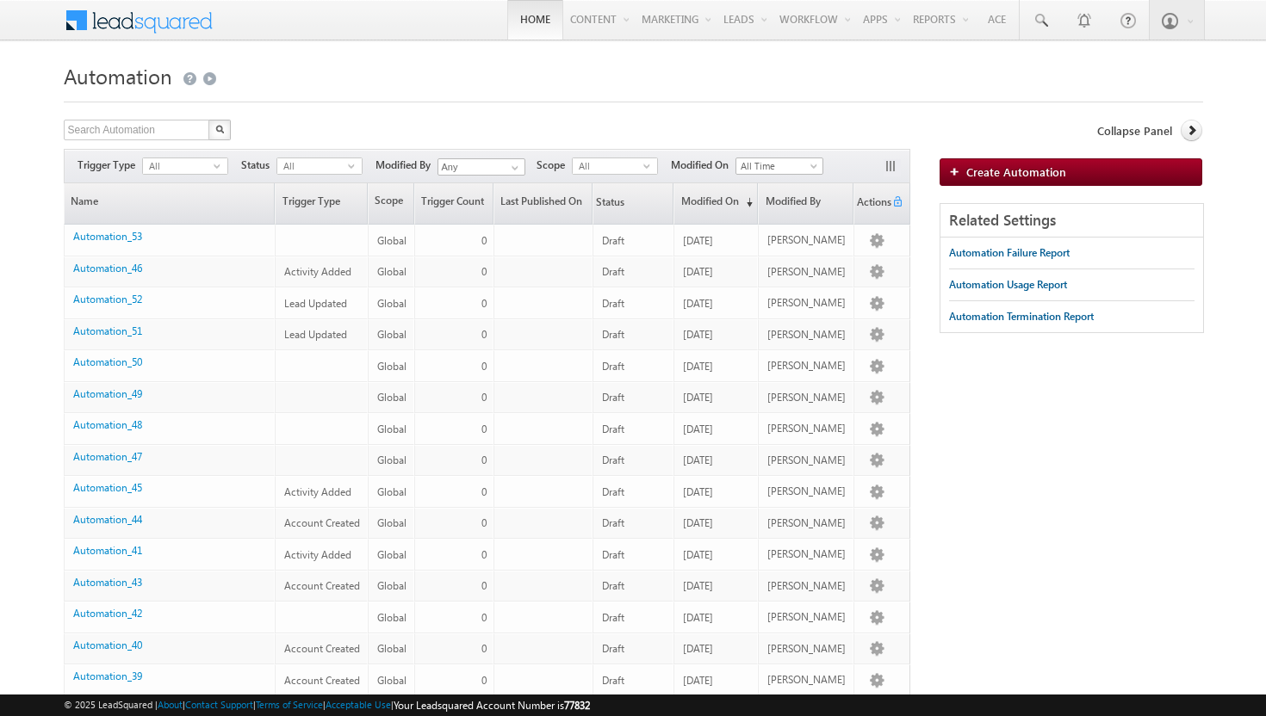
click at [528, 19] on link "Home" at bounding box center [535, 20] width 56 height 40
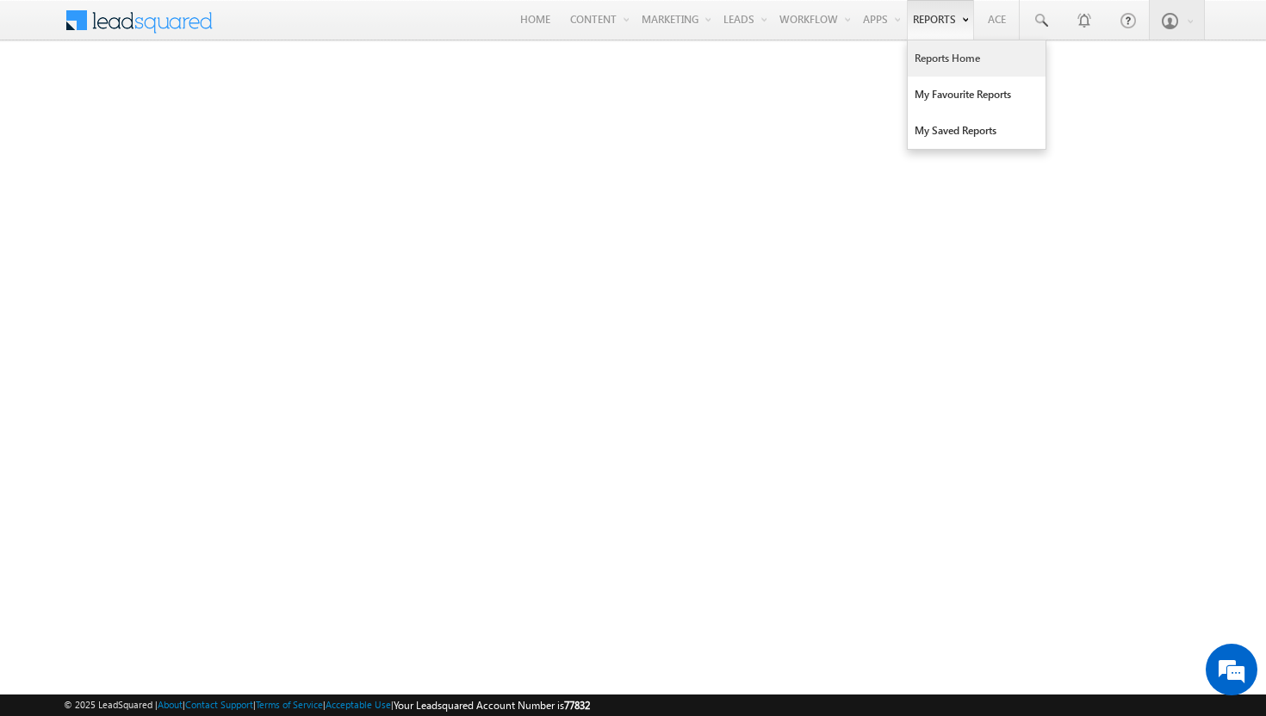
click at [941, 61] on link "Reports Home" at bounding box center [977, 58] width 138 height 36
